Goal: Navigation & Orientation: Find specific page/section

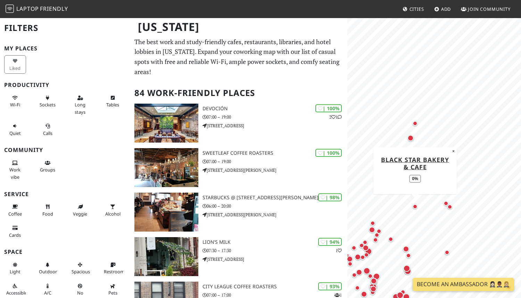
click at [413, 206] on div "Map marker" at bounding box center [415, 206] width 5 height 5
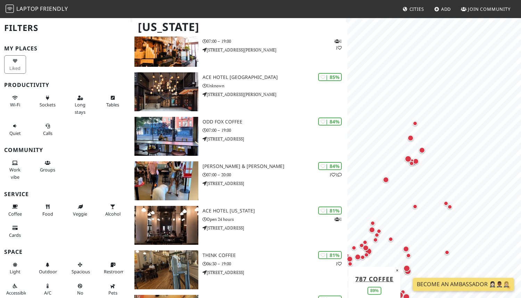
scroll to position [349, 0]
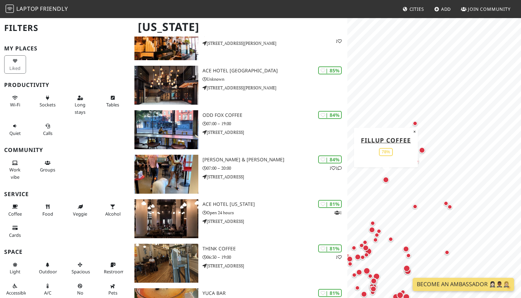
click at [386, 179] on div "Map marker" at bounding box center [386, 179] width 6 height 6
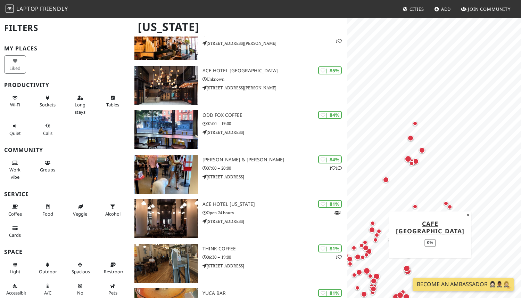
click at [380, 231] on div "Map marker" at bounding box center [377, 235] width 8 height 8
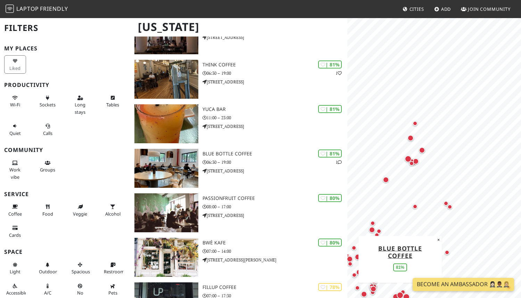
scroll to position [532, 0]
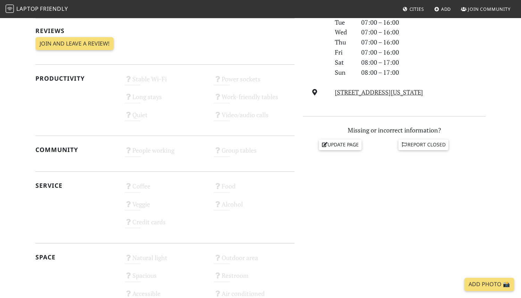
scroll to position [217, 0]
